Goal: Use online tool/utility: Utilize a website feature to perform a specific function

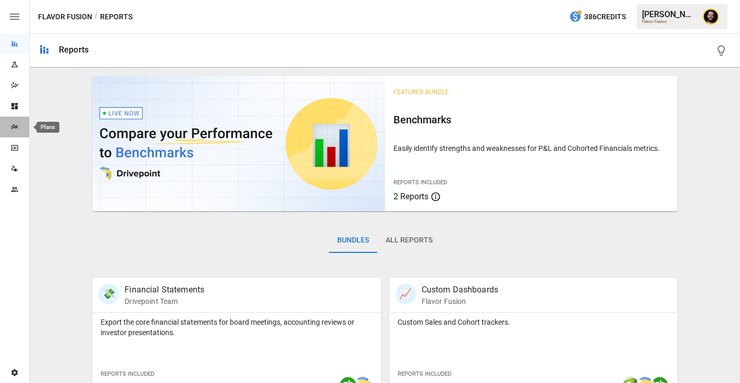
click at [16, 125] on icon "Plans" at bounding box center [14, 127] width 8 height 8
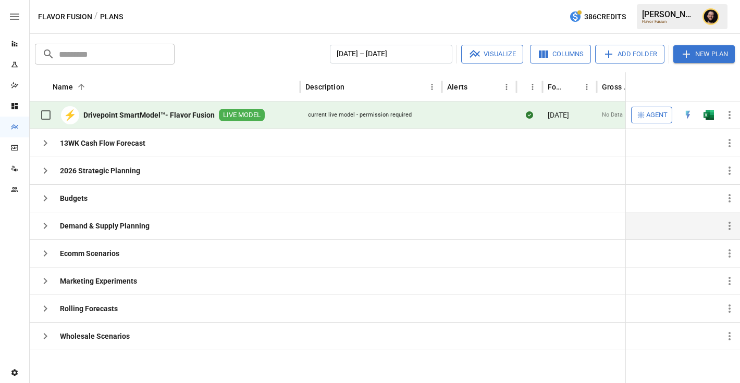
click at [43, 222] on icon "button" at bounding box center [45, 226] width 13 height 13
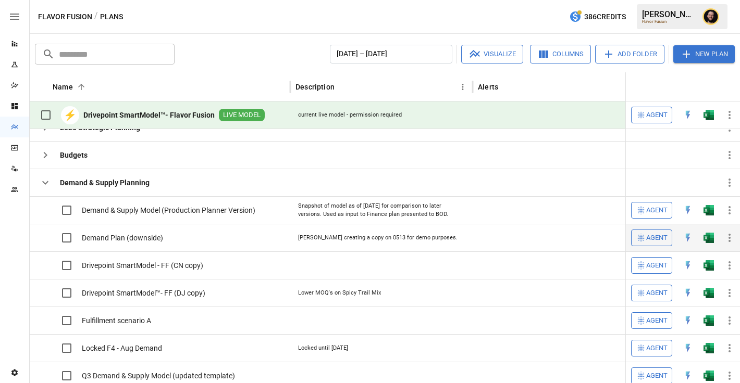
scroll to position [65, 0]
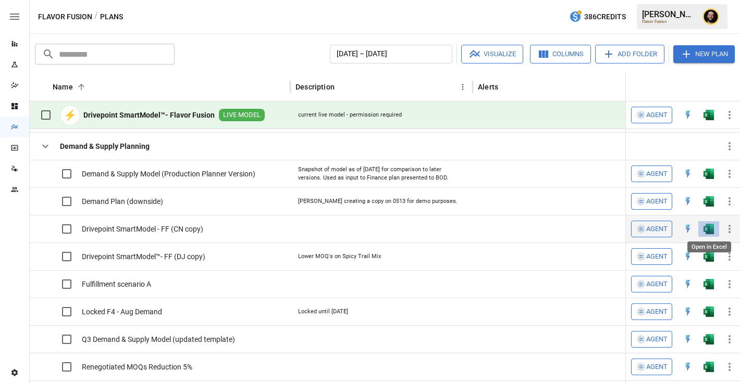
click at [710, 231] on img "Open in Excel" at bounding box center [708, 229] width 10 height 10
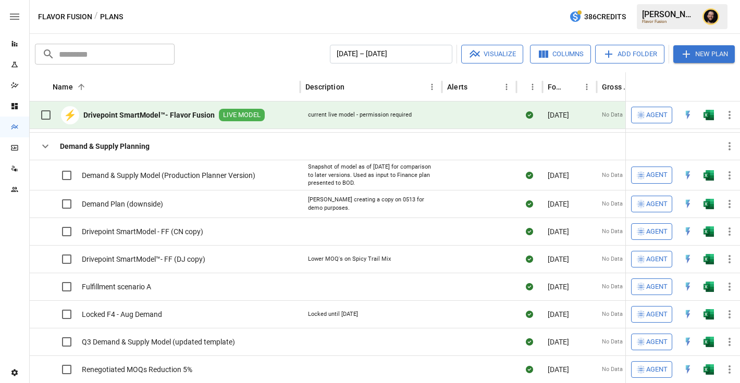
click at [45, 143] on icon "button" at bounding box center [45, 146] width 13 height 13
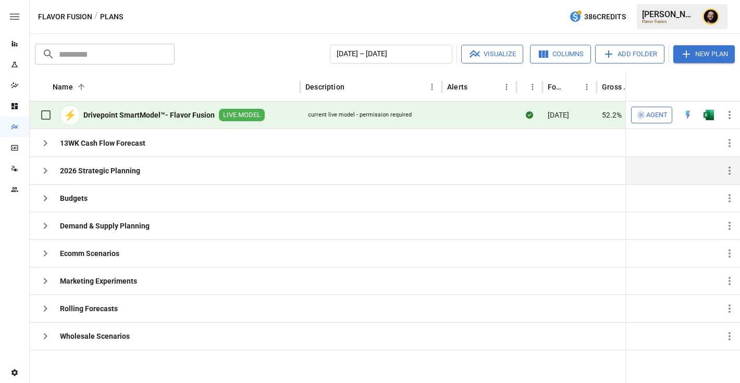
scroll to position [0, 0]
click at [644, 110] on icon "button" at bounding box center [641, 115] width 10 height 10
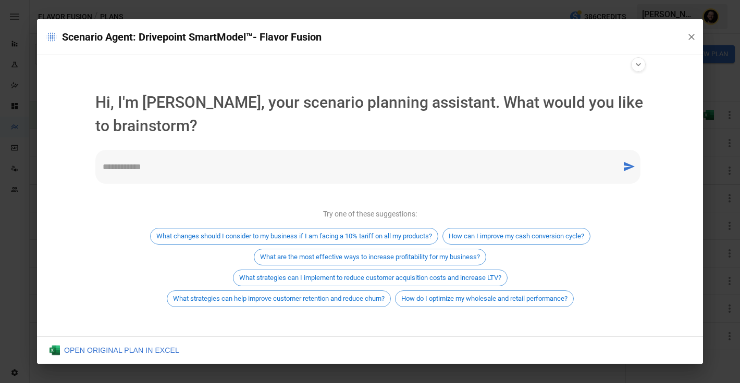
scroll to position [6, 0]
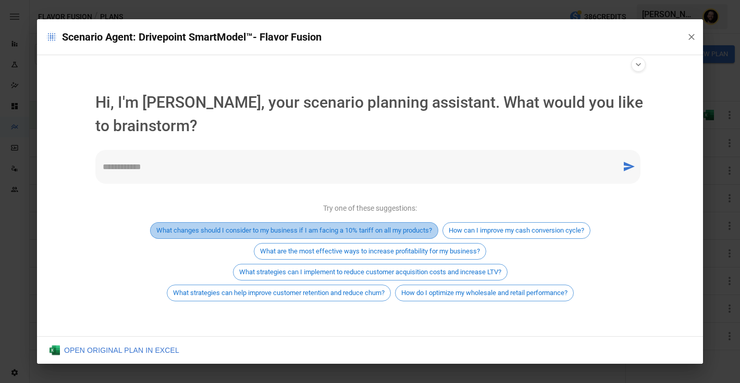
click at [377, 231] on span "What changes should I consider to my business if I am facing a 10% tariff on al…" at bounding box center [294, 231] width 287 height 8
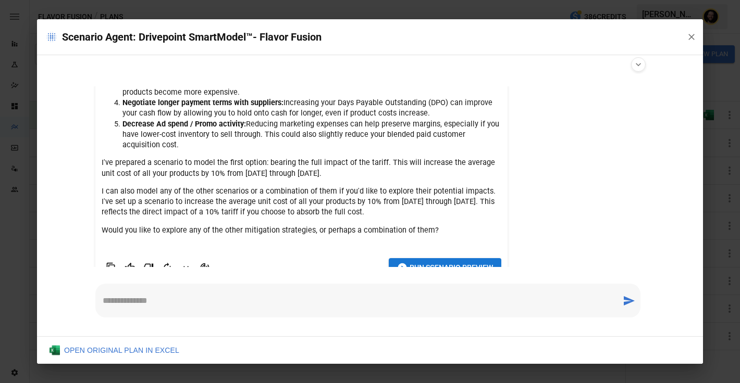
scroll to position [199, 0]
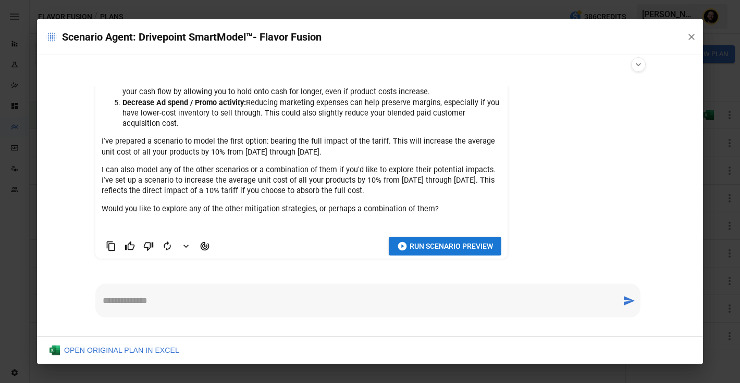
click at [441, 243] on span "Run Scenario Preview" at bounding box center [451, 246] width 83 height 13
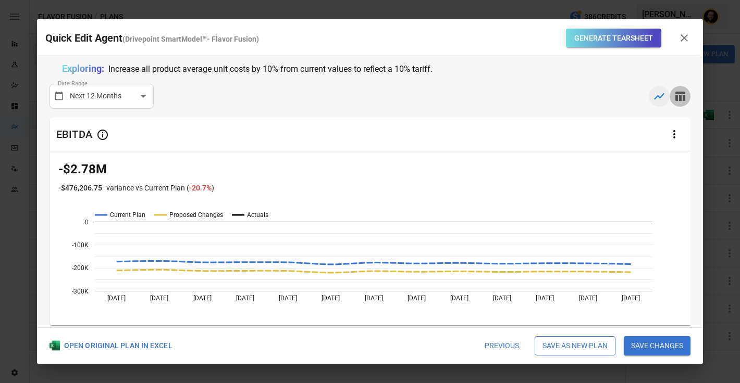
click at [684, 103] on button "button" at bounding box center [680, 96] width 21 height 21
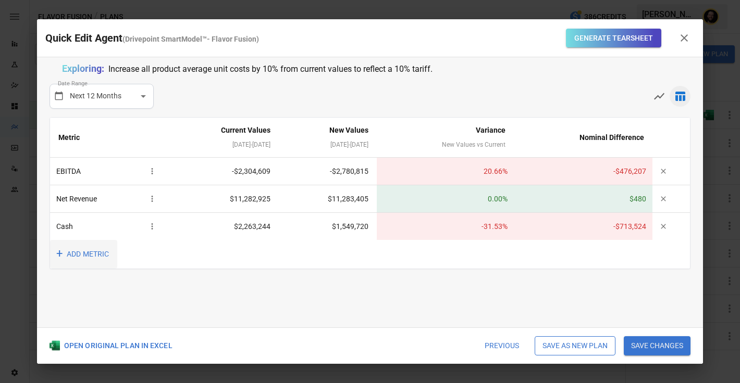
click at [72, 252] on button "+ ADD METRIC" at bounding box center [83, 254] width 67 height 29
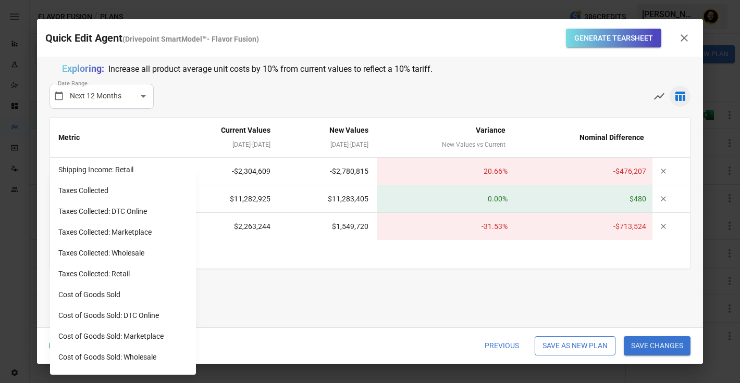
scroll to position [874, 0]
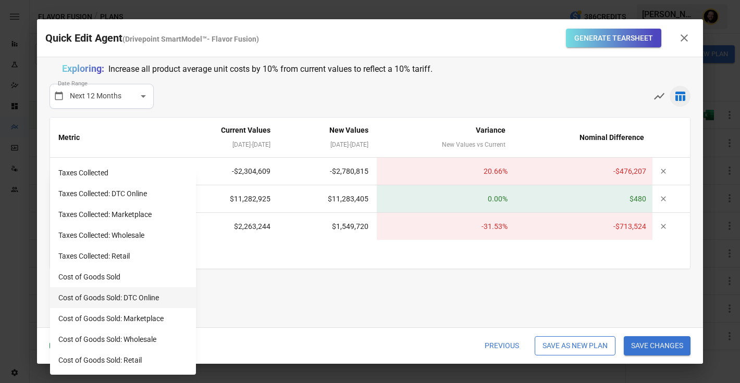
click at [103, 293] on li "Cost of Goods Sold: DTC Online" at bounding box center [123, 298] width 146 height 21
